Goal: Check status: Check status

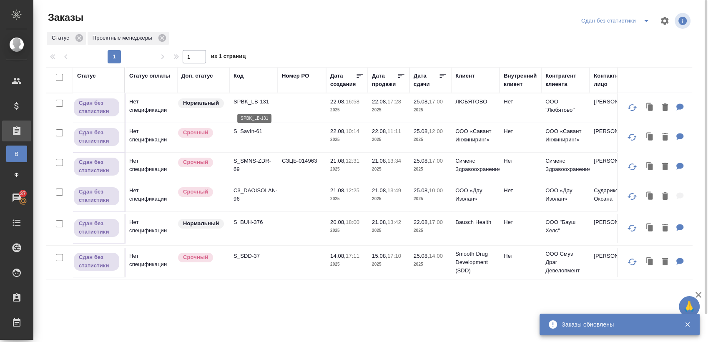
click at [253, 104] on p "SPBK_LB-131" at bounding box center [254, 102] width 40 height 8
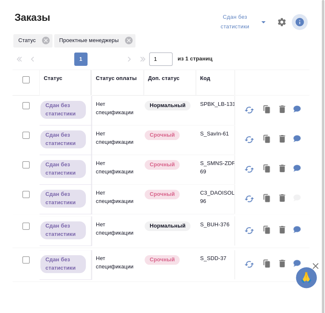
click at [216, 105] on p "SPBK_LB-131" at bounding box center [220, 104] width 40 height 8
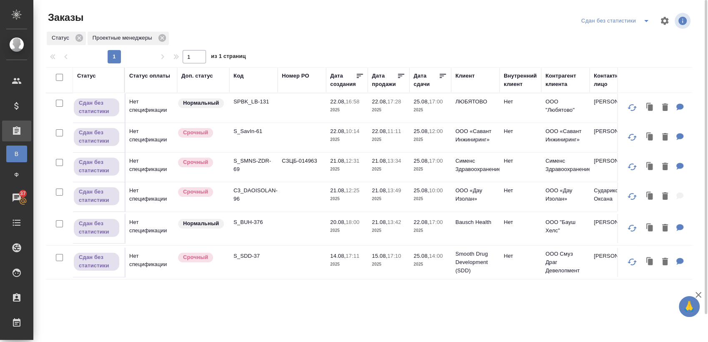
click at [257, 101] on p "SPBK_LB-131" at bounding box center [254, 102] width 40 height 8
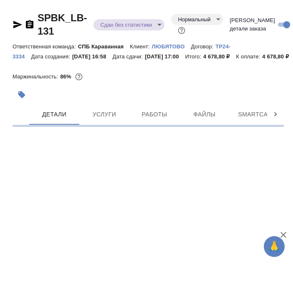
select select "RU"
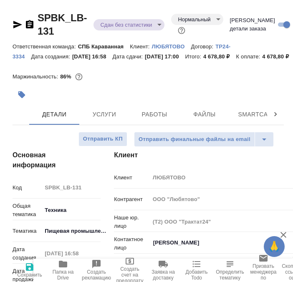
type textarea "x"
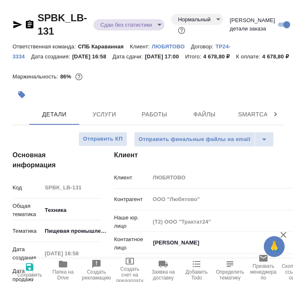
type textarea "x"
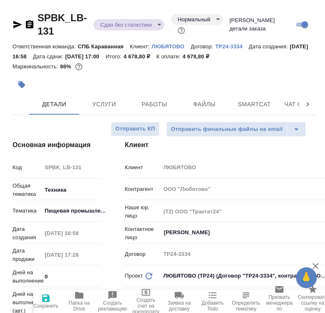
type textarea "x"
click at [210, 110] on span "Файлы" at bounding box center [204, 104] width 40 height 10
click at [238, 110] on span "Smartcat" at bounding box center [254, 104] width 40 height 10
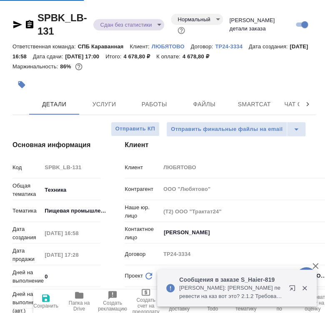
type textarea "x"
